Goal: Find specific page/section: Find specific page/section

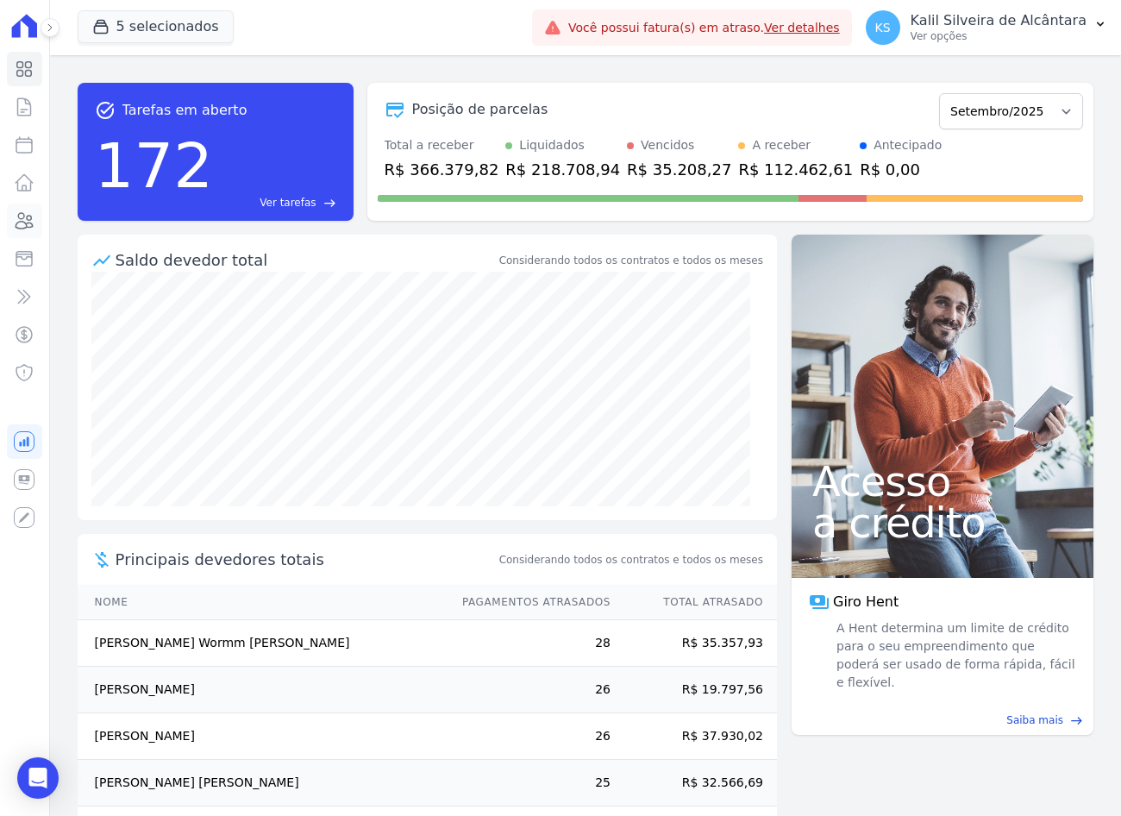
click at [19, 217] on icon at bounding box center [24, 221] width 17 height 16
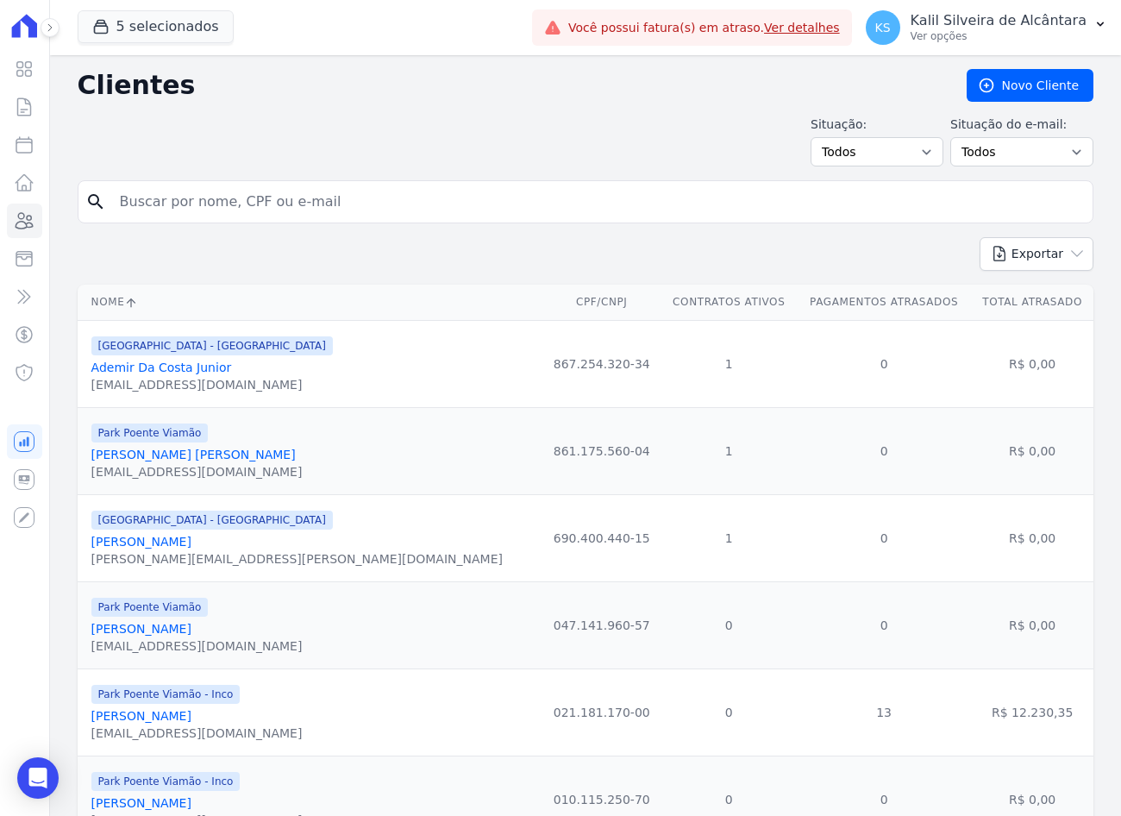
click at [188, 203] on input "search" at bounding box center [598, 202] width 976 height 35
type input "[DEMOGRAPHIC_DATA] [PERSON_NAME]"
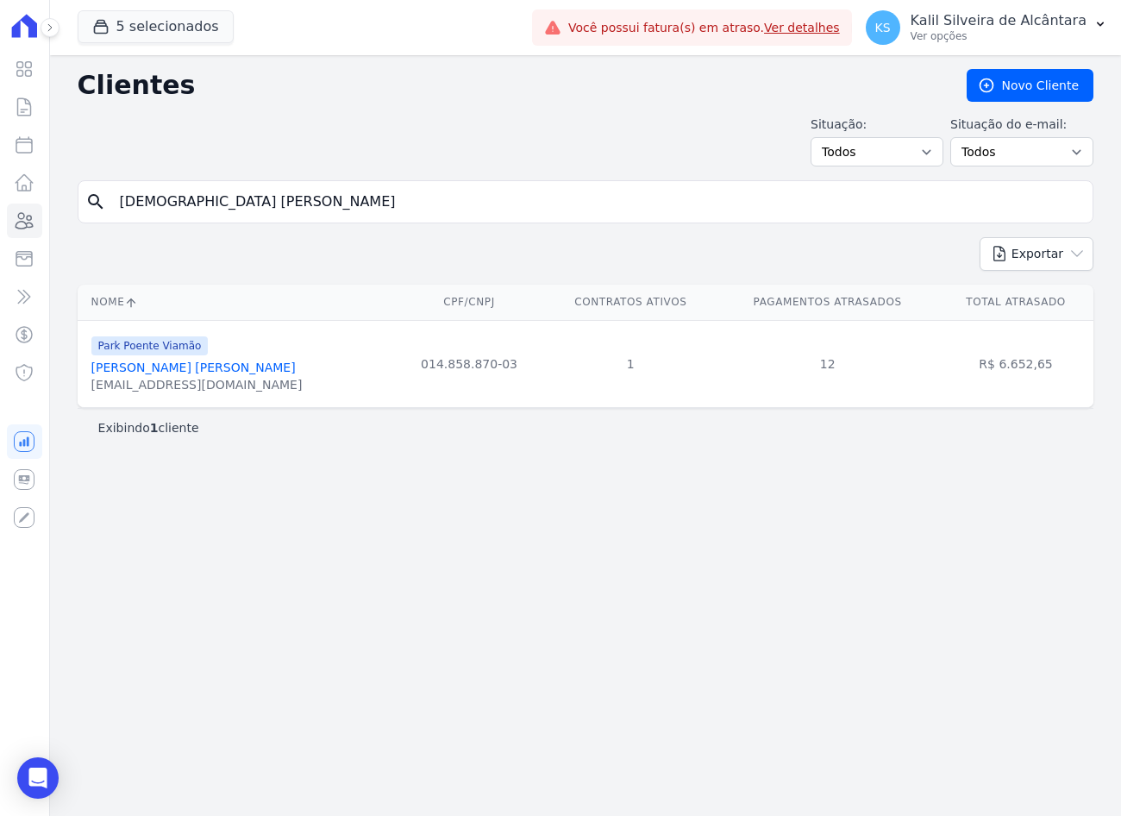
click at [128, 374] on link "[PERSON_NAME] [PERSON_NAME]" at bounding box center [193, 368] width 204 height 14
click at [128, 367] on link "[PERSON_NAME] [PERSON_NAME]" at bounding box center [193, 368] width 204 height 14
